Goal: Task Accomplishment & Management: Manage account settings

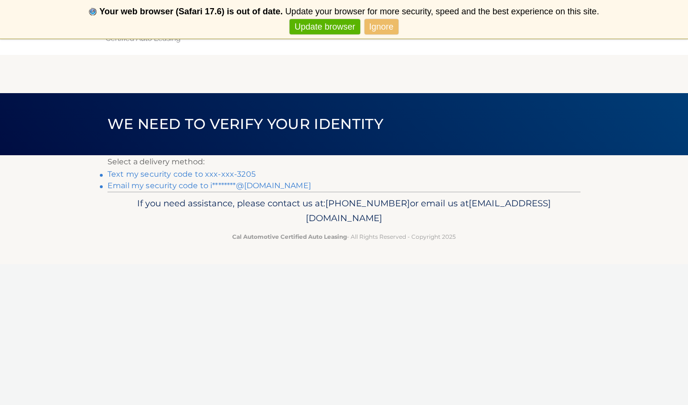
click at [239, 173] on link "Text my security code to xxx-xxx-3205" at bounding box center [182, 174] width 148 height 9
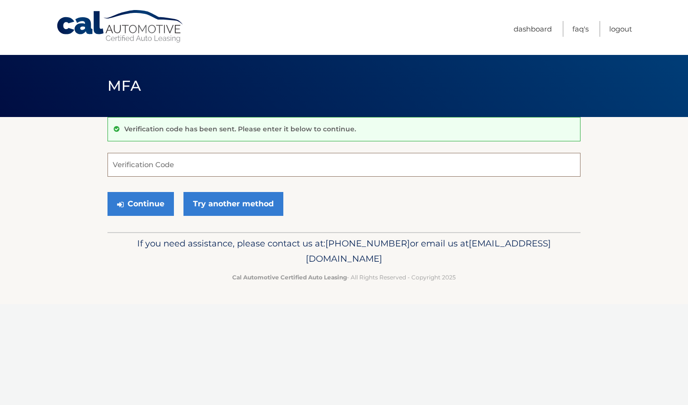
click at [167, 169] on input "Verification Code" at bounding box center [344, 165] width 473 height 24
type input "416966"
click at [138, 203] on button "Continue" at bounding box center [141, 204] width 66 height 24
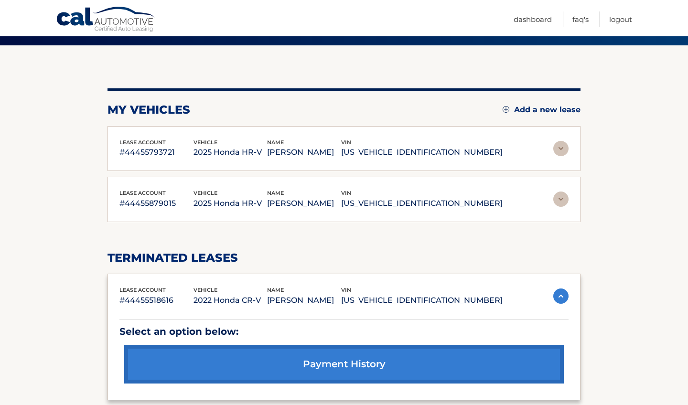
scroll to position [75, 0]
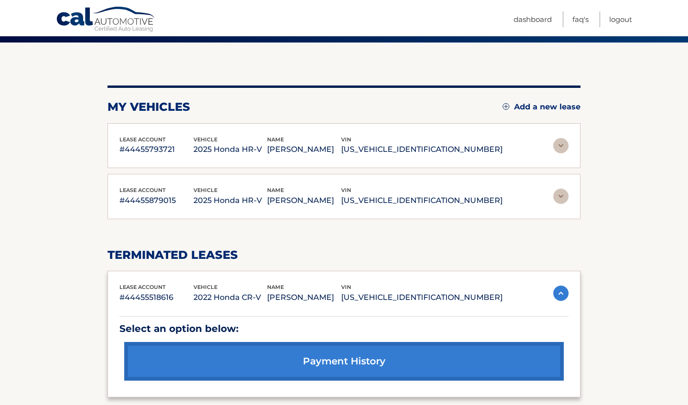
click at [558, 148] on img at bounding box center [560, 145] width 15 height 15
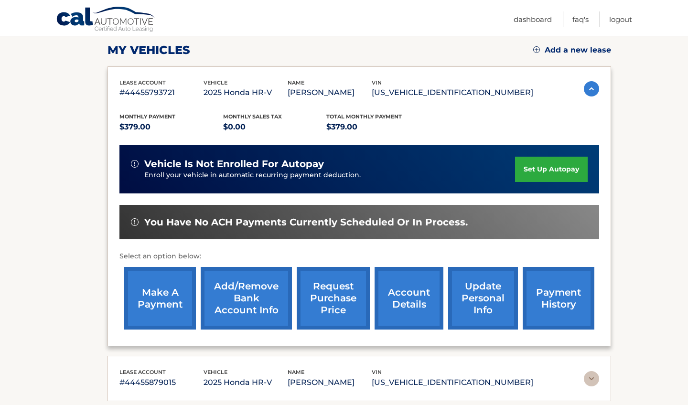
scroll to position [136, 0]
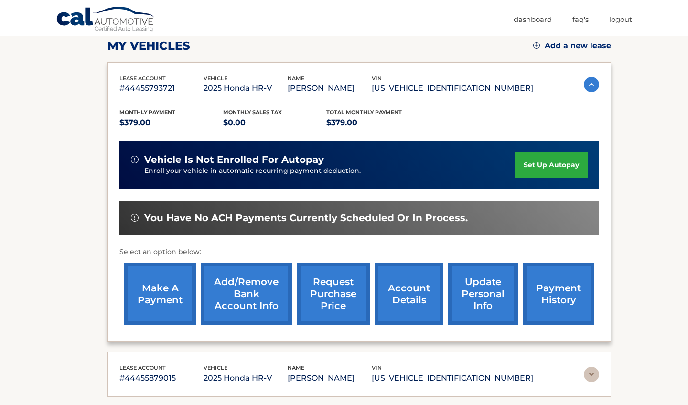
click at [559, 291] on link "payment history" at bounding box center [559, 294] width 72 height 63
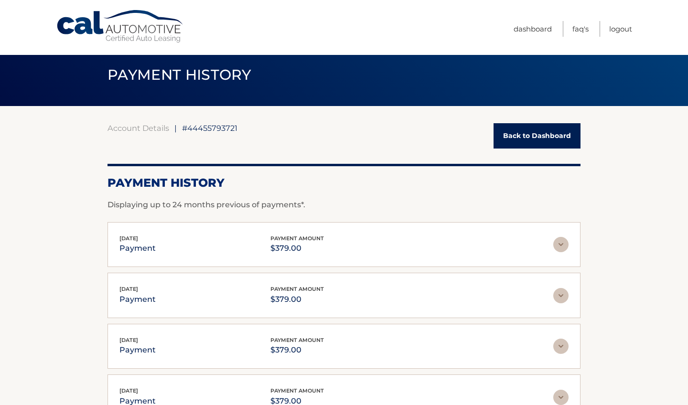
scroll to position [12, 0]
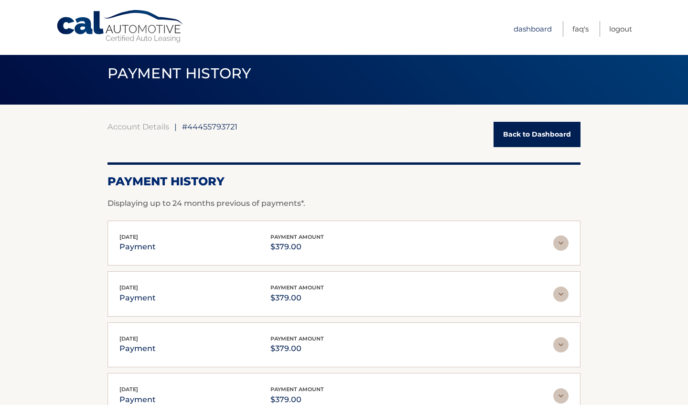
click at [534, 31] on link "Dashboard" at bounding box center [533, 29] width 38 height 16
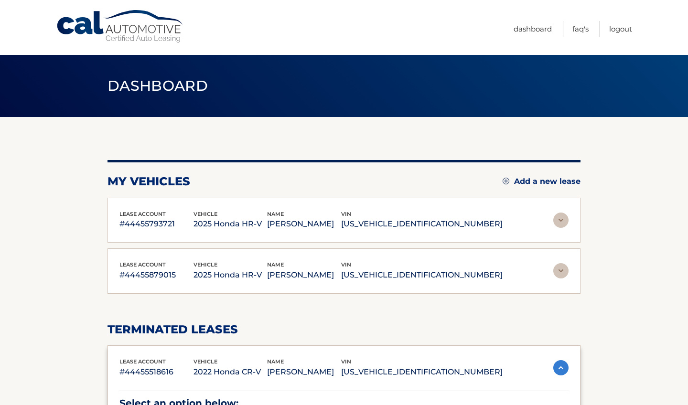
click at [563, 269] on img at bounding box center [560, 270] width 15 height 15
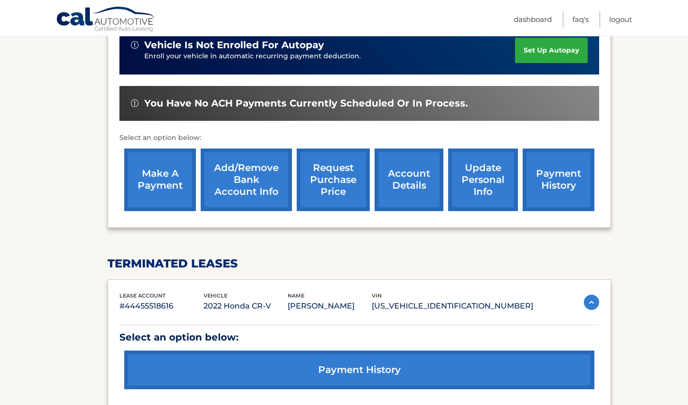
scroll to position [300, 0]
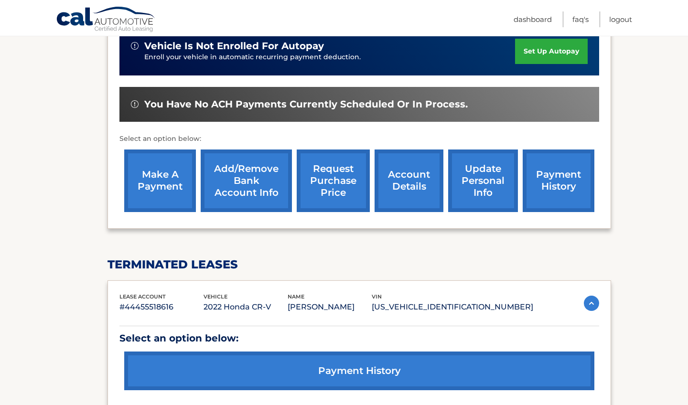
click at [530, 186] on link "payment history" at bounding box center [559, 181] width 72 height 63
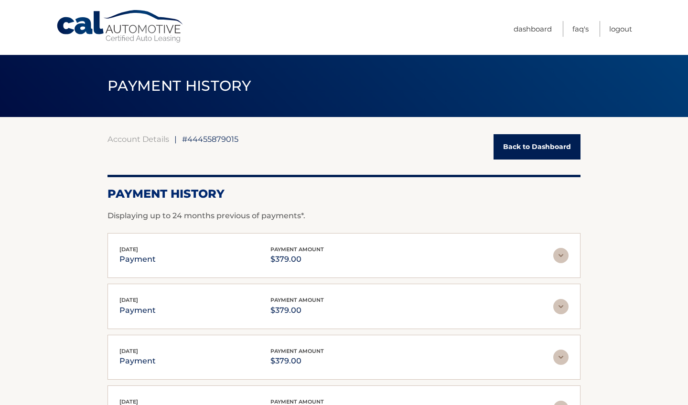
click at [532, 148] on link "Back to Dashboard" at bounding box center [537, 146] width 87 height 25
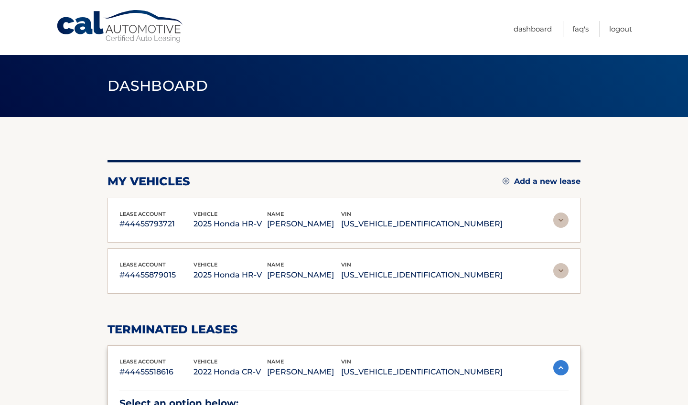
click at [560, 221] on img at bounding box center [560, 220] width 15 height 15
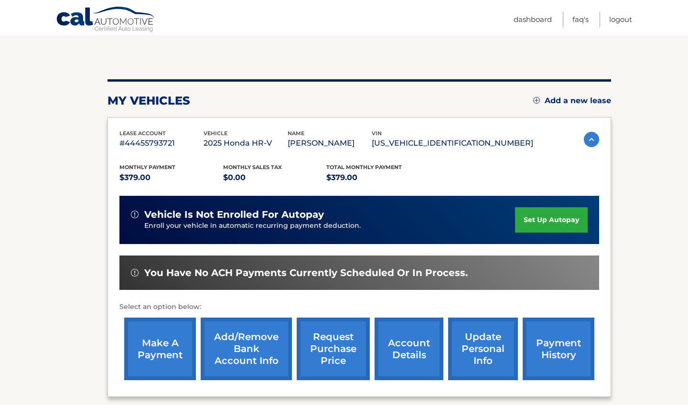
scroll to position [83, 0]
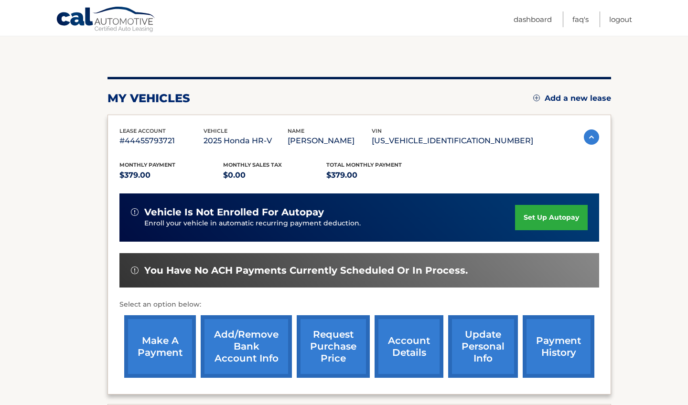
click at [145, 346] on link "make a payment" at bounding box center [160, 346] width 72 height 63
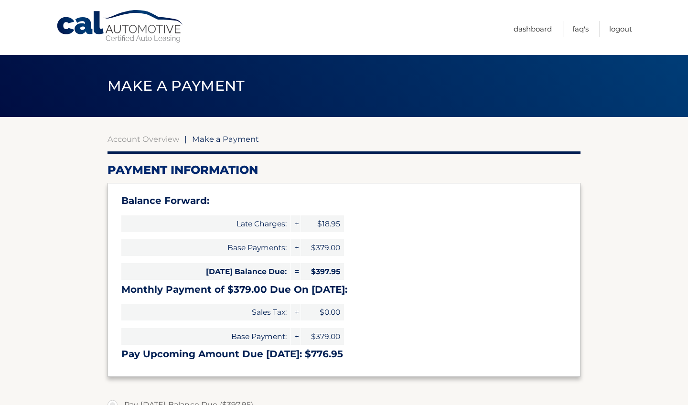
select select "YjEwN2E5ZTQtZTZlNC00MjZlLTkxYTItZmUyNTdmMDlmOGVi"
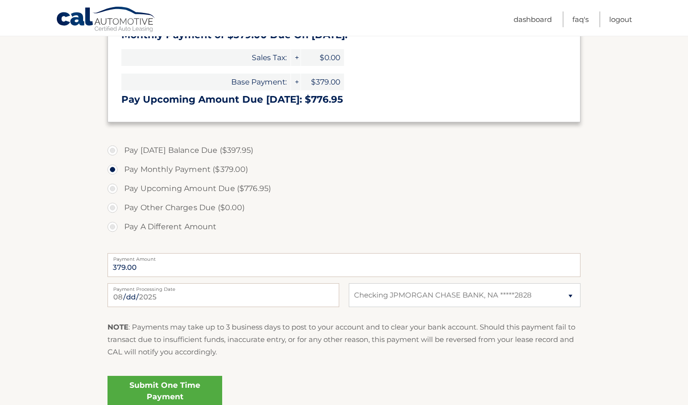
scroll to position [300, 0]
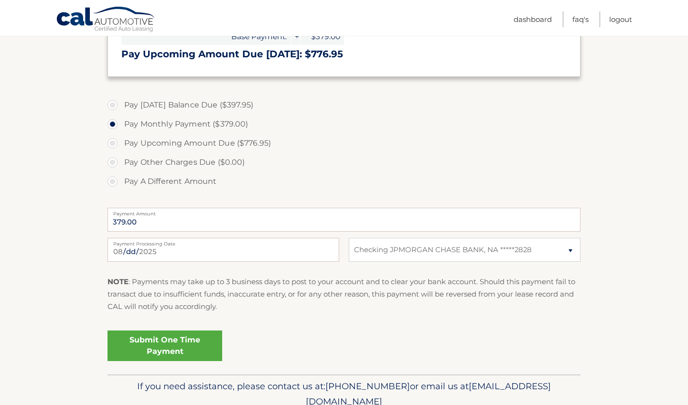
click at [163, 350] on link "Submit One Time Payment" at bounding box center [165, 346] width 115 height 31
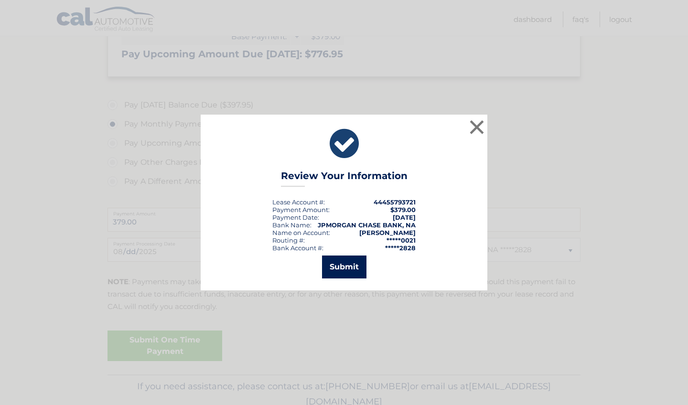
click at [345, 264] on button "Submit" at bounding box center [344, 267] width 44 height 23
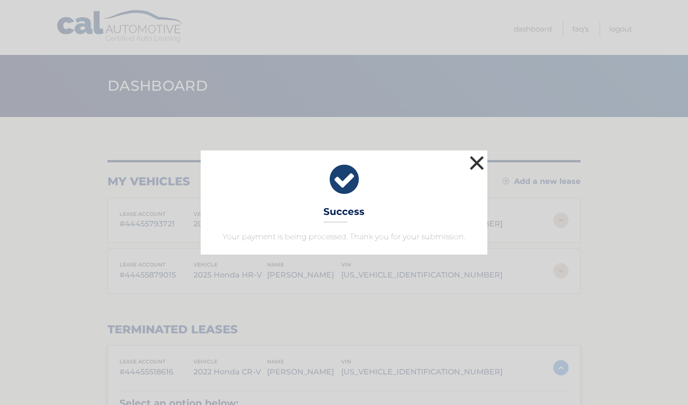
click at [474, 163] on button "×" at bounding box center [476, 162] width 19 height 19
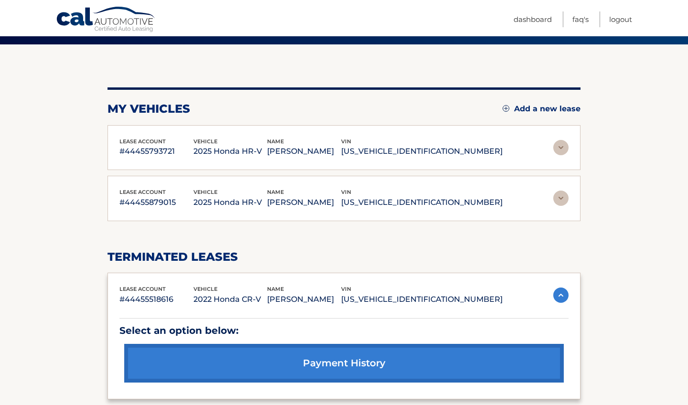
scroll to position [74, 0]
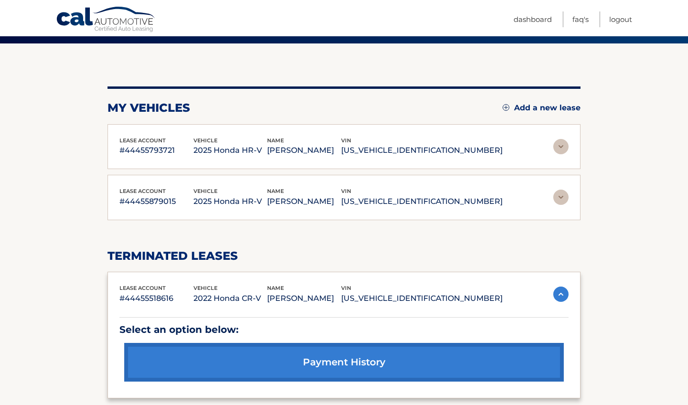
click at [560, 198] on img at bounding box center [560, 197] width 15 height 15
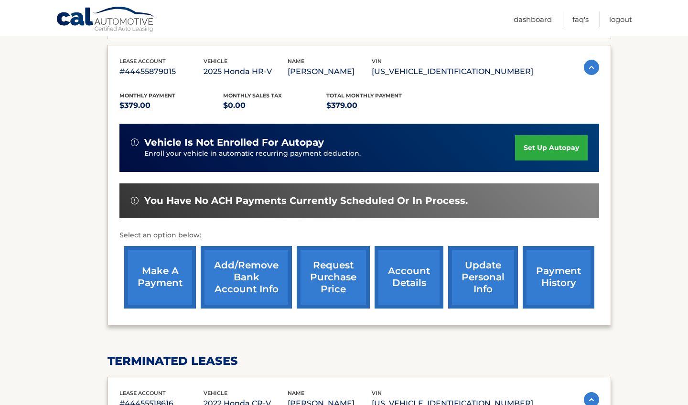
scroll to position [202, 0]
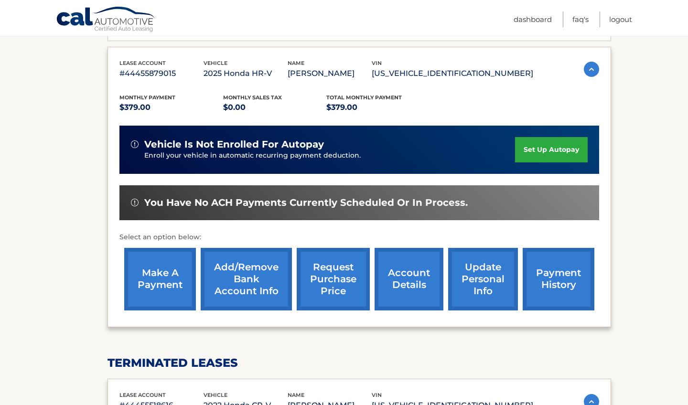
click at [155, 285] on link "make a payment" at bounding box center [160, 279] width 72 height 63
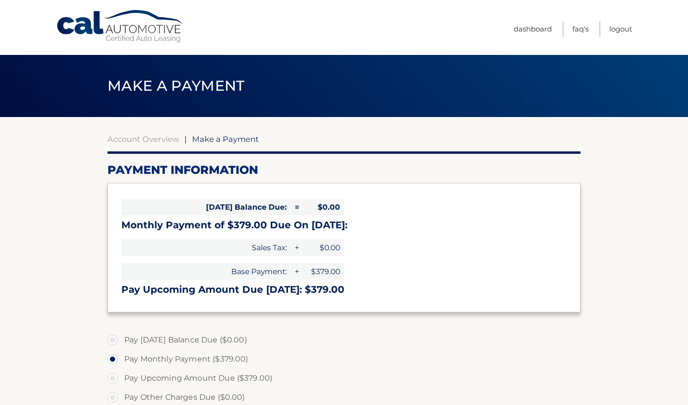
select select "ZDg0MDY3NzMtMTAyZC00MjZlLWJhZDctNTE0YmY1NzZhMGUx"
click at [524, 26] on link "Dashboard" at bounding box center [533, 29] width 38 height 16
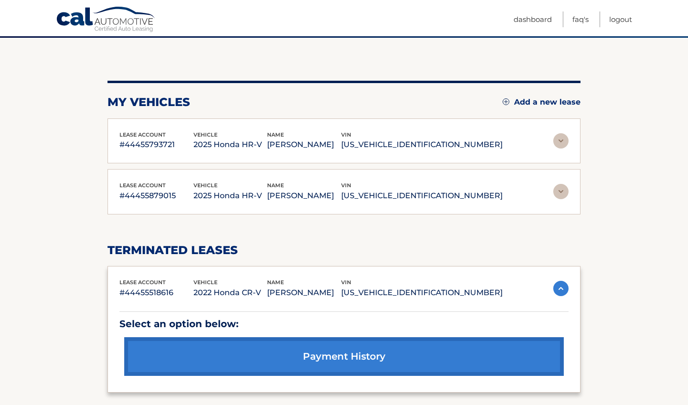
scroll to position [80, 0]
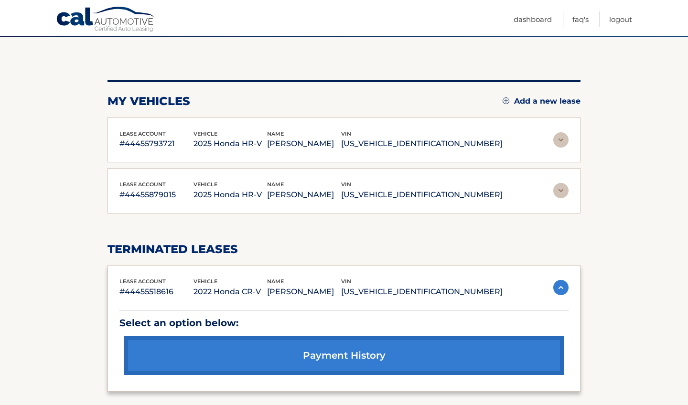
click at [381, 362] on link "payment history" at bounding box center [344, 355] width 440 height 39
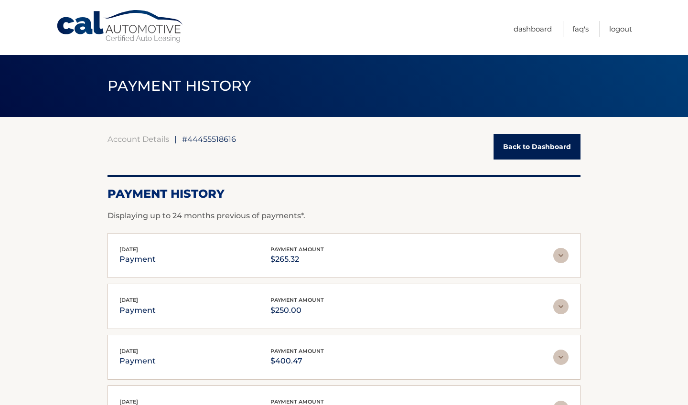
click at [529, 148] on link "Back to Dashboard" at bounding box center [537, 146] width 87 height 25
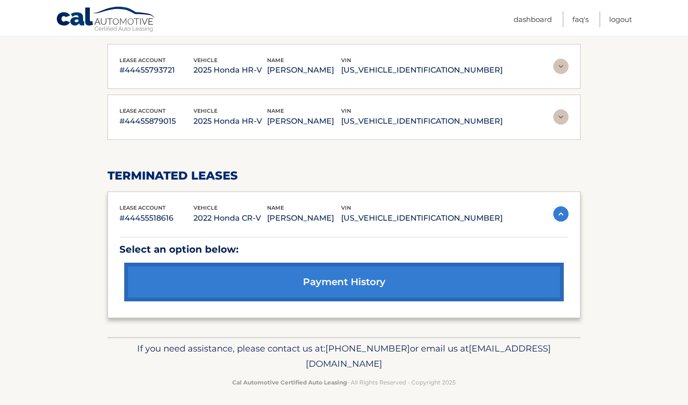
scroll to position [154, 0]
click at [560, 214] on img at bounding box center [560, 213] width 15 height 15
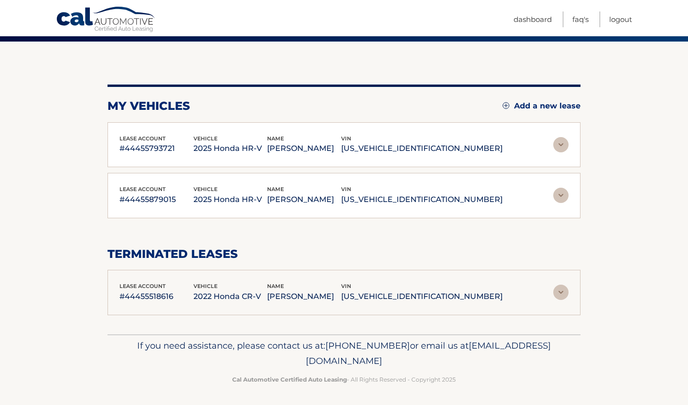
scroll to position [75, 0]
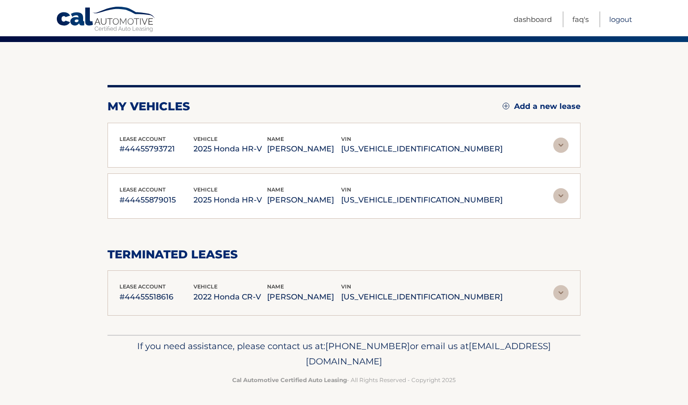
click at [617, 18] on link "Logout" at bounding box center [620, 19] width 23 height 16
